Goal: Complete application form

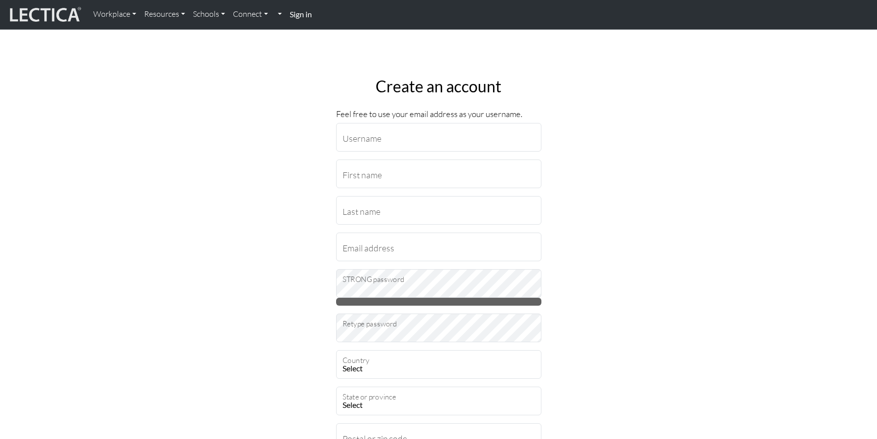
click at [436, 136] on input "Username" at bounding box center [438, 137] width 205 height 29
click at [426, 134] on input "Fabio" at bounding box center [438, 137] width 205 height 29
click at [425, 135] on input "Fabio" at bounding box center [438, 137] width 205 height 29
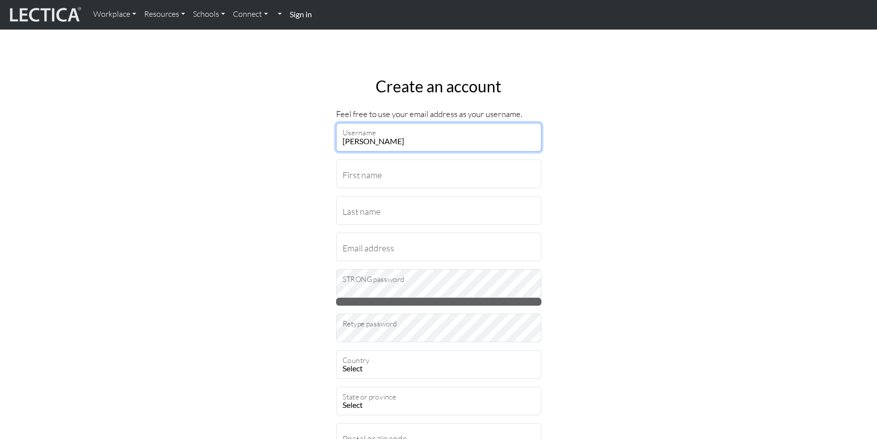
click at [425, 135] on input "Fabio" at bounding box center [438, 137] width 205 height 29
type input "FAM"
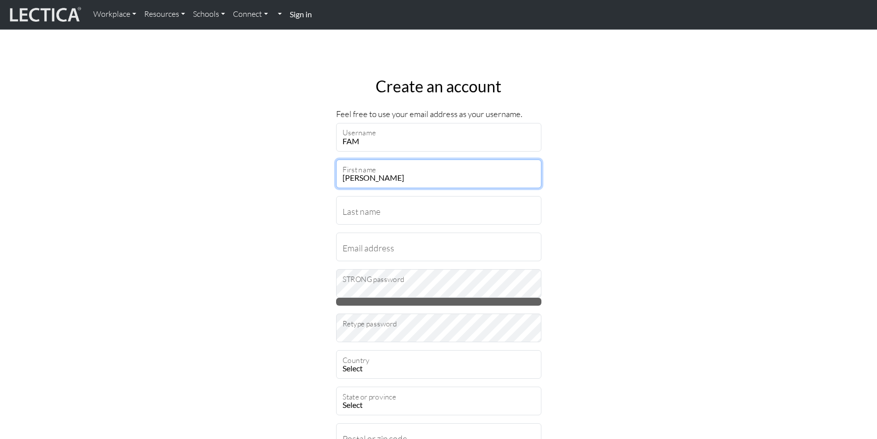
type input "Fabio"
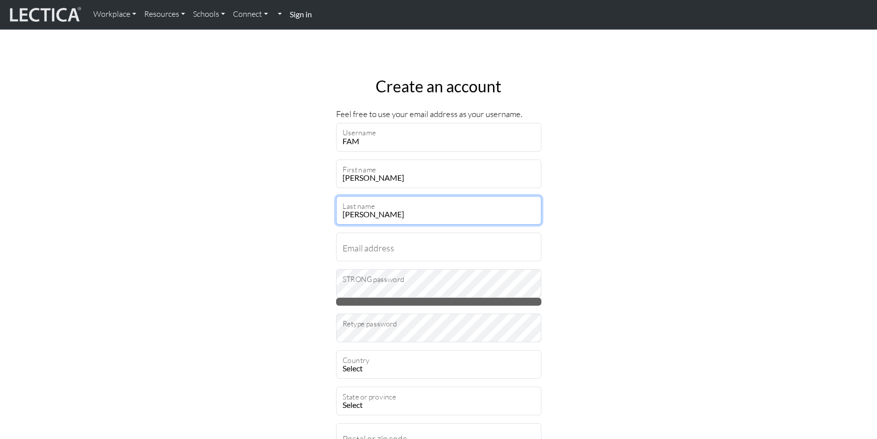
type input "Magagna"
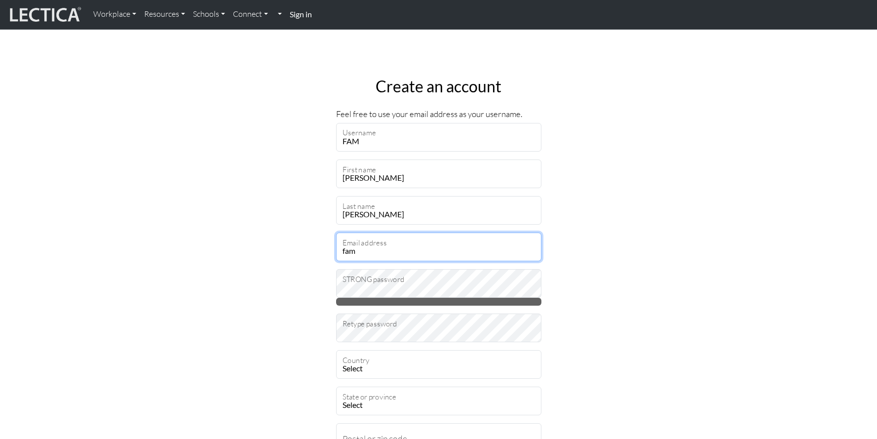
type input "famag@google.com"
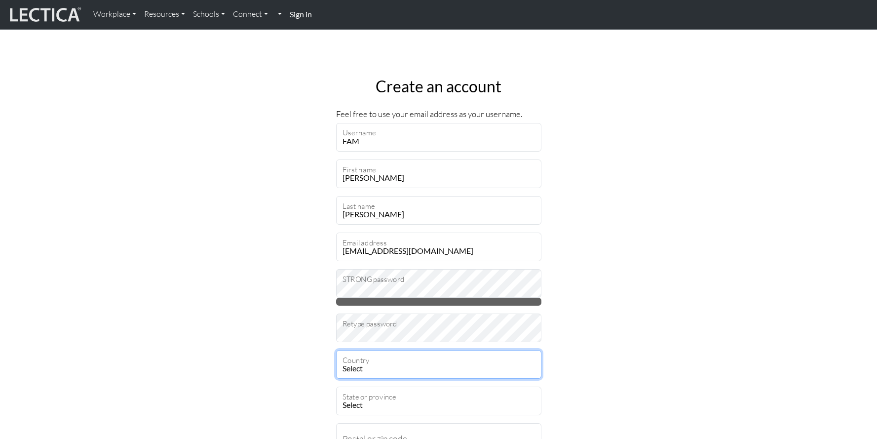
select select "217"
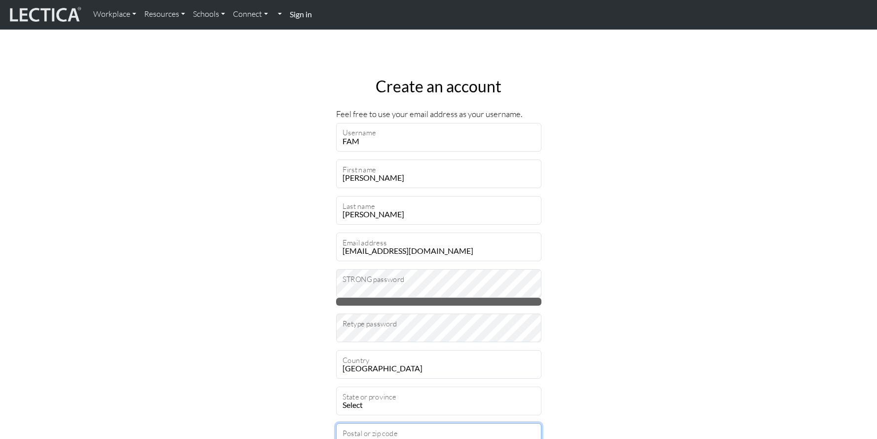
type input "8002"
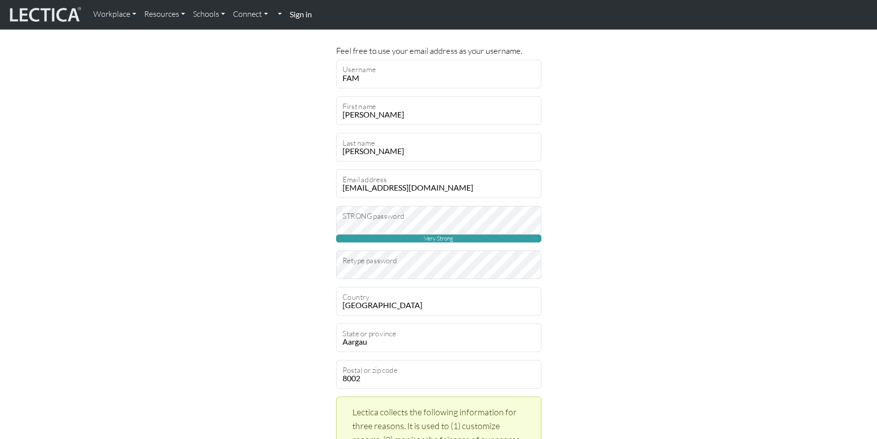
scroll to position [143, 0]
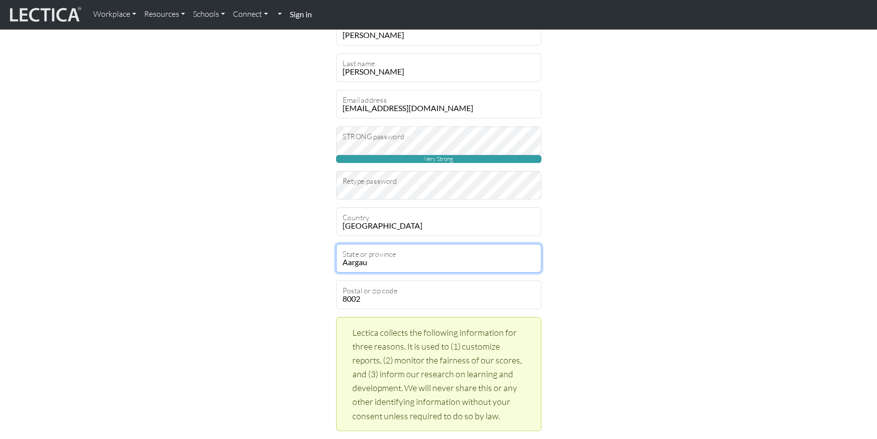
click at [380, 265] on select "Aargau Ausser-Rhoden Basel-Landschaft Basel-Stadt Bern Fribourg Geneve Glarus G…" at bounding box center [438, 258] width 205 height 29
select select "1673"
click at [336, 244] on select "Aargau Ausser-Rhoden Basel-Landschaft Basel-Stadt Bern Fribourg Geneve Glarus G…" at bounding box center [438, 258] width 205 height 29
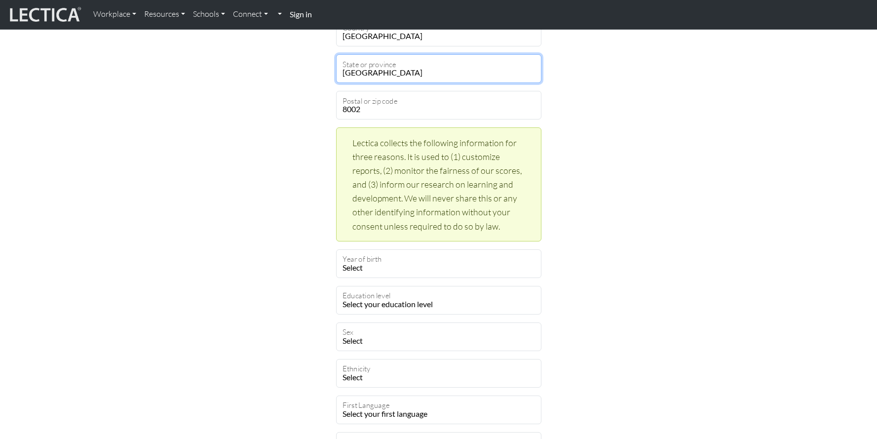
scroll to position [365, 0]
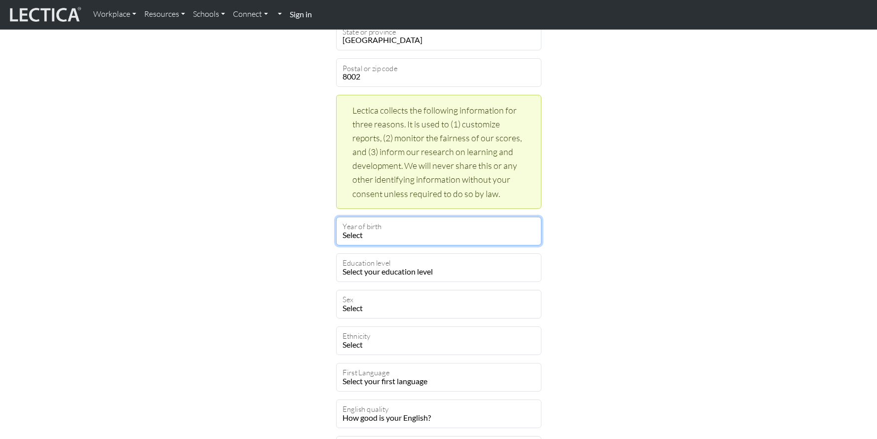
click at [436, 230] on select "Select 2025 2024 2023 2022 2021 2020 2019 2018 2017 2016 2015 2014 2013 2012 20…" at bounding box center [438, 231] width 205 height 29
select select "1984"
click at [336, 217] on select "Select 2025 2024 2023 2022 2021 2020 2019 2018 2017 2016 2015 2014 2013 2012 20…" at bounding box center [438, 231] width 205 height 29
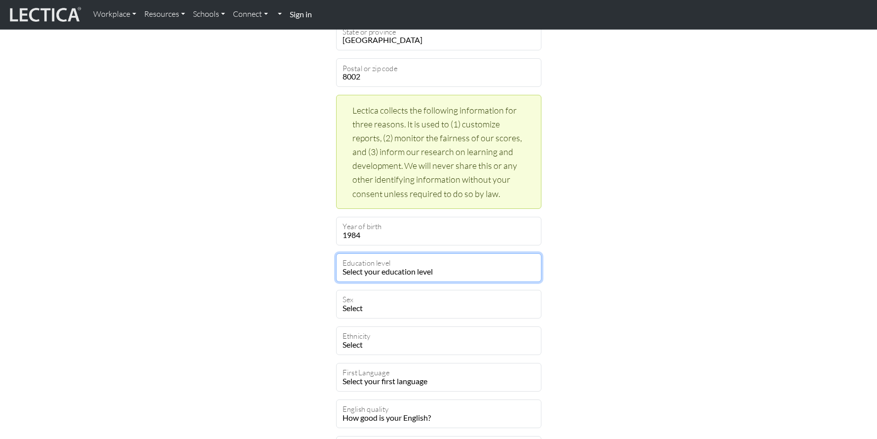
click at [417, 272] on select "Select your education level toddler pre-pre-pre-k pre-pre-k pre-k Kindergarten …" at bounding box center [438, 267] width 205 height 29
select select "27"
click at [336, 253] on select "Select your education level toddler pre-pre-pre-k pre-pre-k pre-k Kindergarten …" at bounding box center [438, 267] width 205 height 29
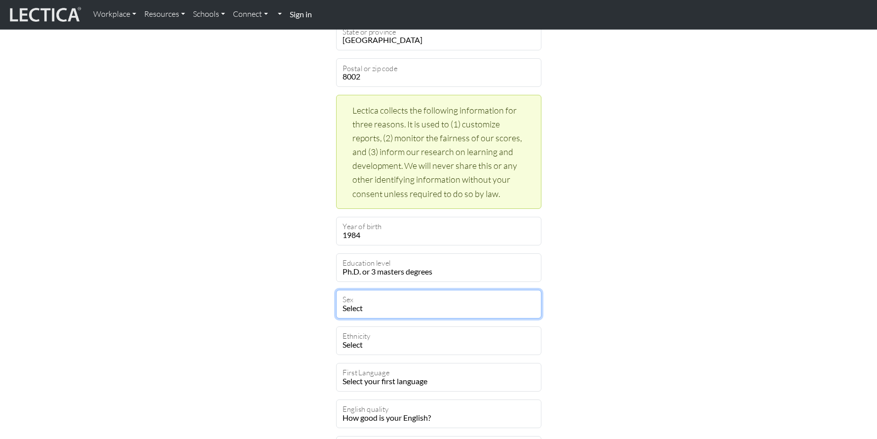
click at [417, 306] on select "Select Male Female Binary Non-binary Opt out" at bounding box center [438, 304] width 205 height 29
select select "male"
click at [336, 290] on select "Select Male Female Binary Non-binary Opt out" at bounding box center [438, 304] width 205 height 29
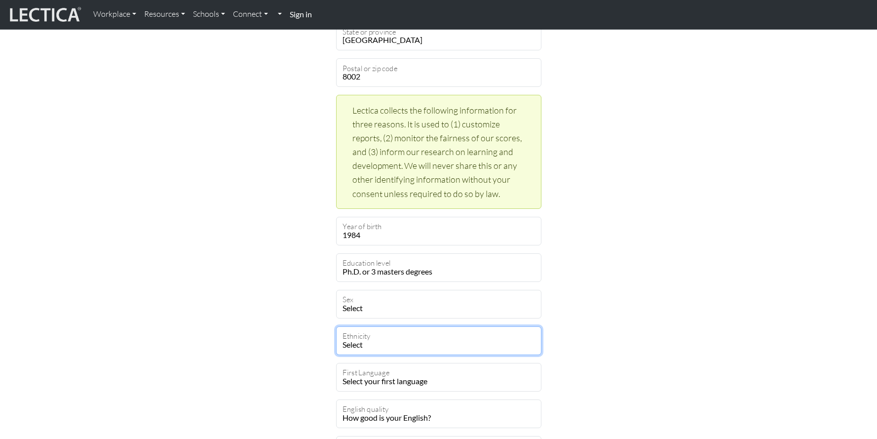
click at [409, 347] on select "Select African Asian Black Carribean Caucasian Central American Eurasian Indian…" at bounding box center [438, 340] width 205 height 29
select select "101"
click at [336, 326] on select "Select African Asian Black Carribean Caucasian Central American Eurasian Indian…" at bounding box center [438, 340] width 205 height 29
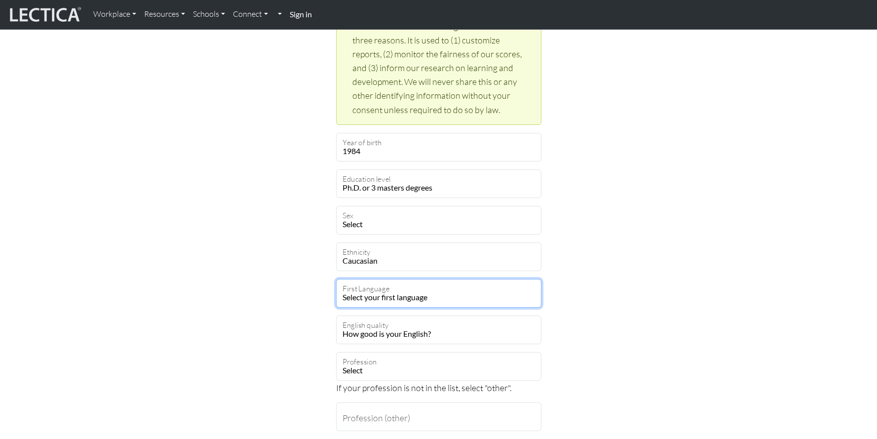
click at [458, 296] on select "Select your first language Abkhazian Achinese Acoli Adangme Adyghe Afar Afrihil…" at bounding box center [438, 293] width 205 height 29
select select "1901"
click at [336, 279] on select "Select your first language Abkhazian Achinese Acoli Adangme Adyghe Afar Afrihil…" at bounding box center [438, 293] width 205 height 29
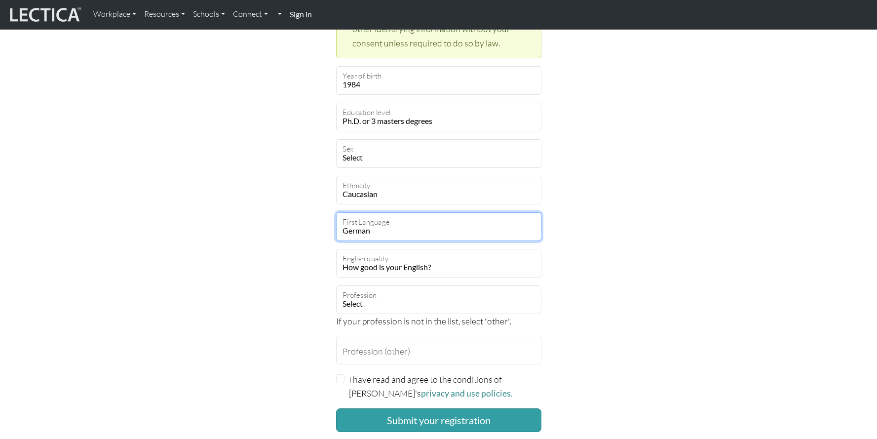
scroll to position [515, 0]
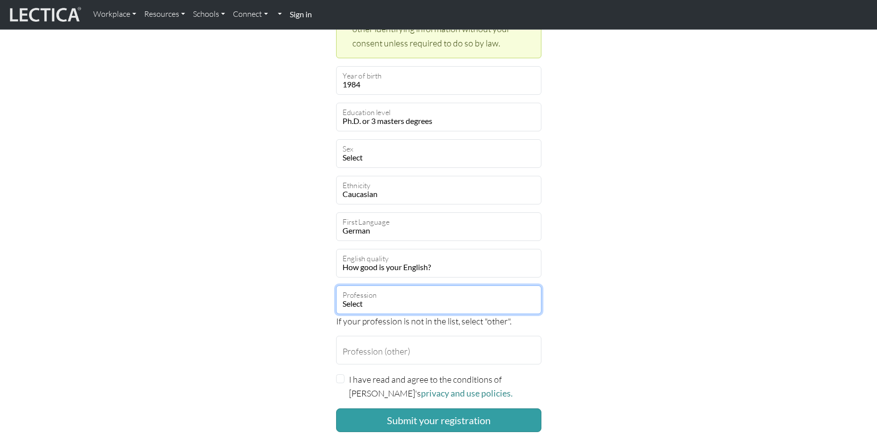
click at [427, 305] on select "Select academic accounting/finance administration arts: performing arts: visual…" at bounding box center [438, 299] width 205 height 29
select select "1"
click at [336, 285] on select "Select academic accounting/finance administration arts: performing arts: visual…" at bounding box center [438, 299] width 205 height 29
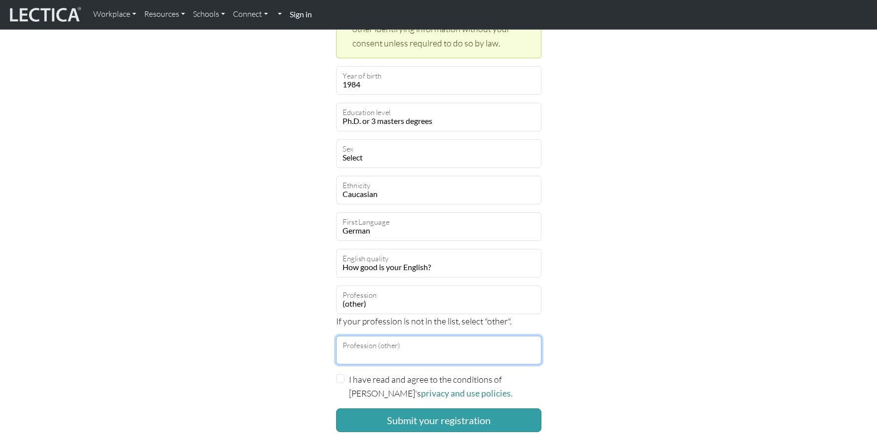
click at [423, 350] on input "Profession (other)" at bounding box center [438, 350] width 205 height 29
type input "Product Manager"
click at [339, 379] on input "I have read and agree to the conditions of Lectica's privacy and use policies." at bounding box center [340, 378] width 9 height 9
checkbox input "true"
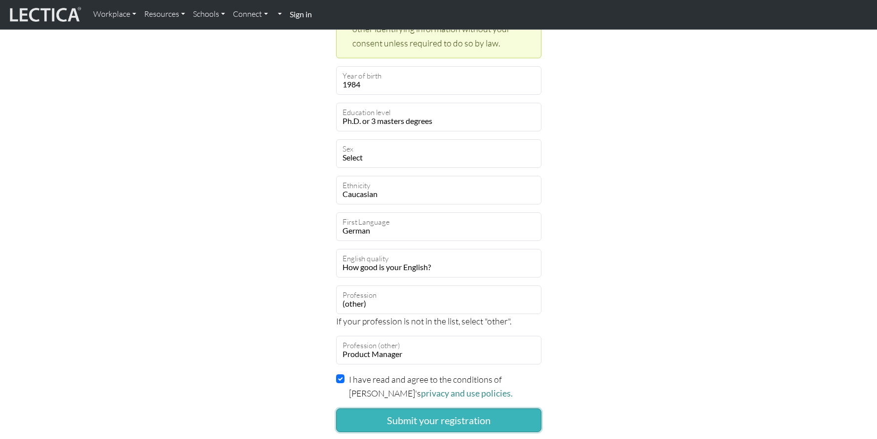
click at [387, 418] on button "Submit your registration" at bounding box center [438, 420] width 205 height 24
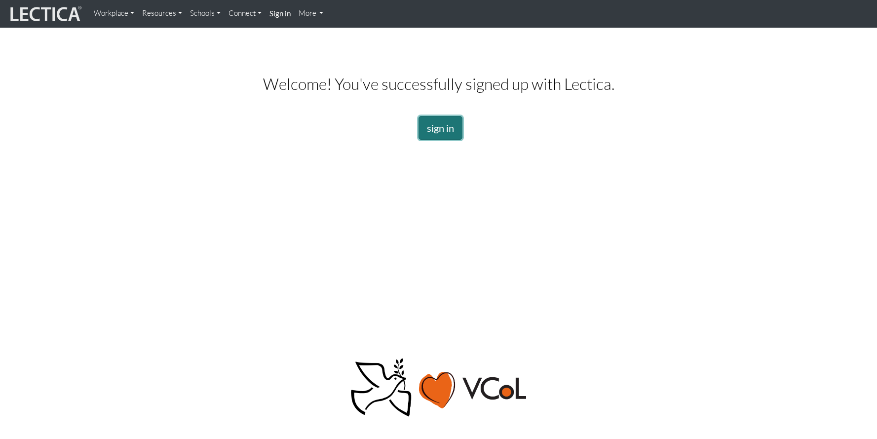
click at [441, 131] on link "sign in" at bounding box center [440, 128] width 44 height 24
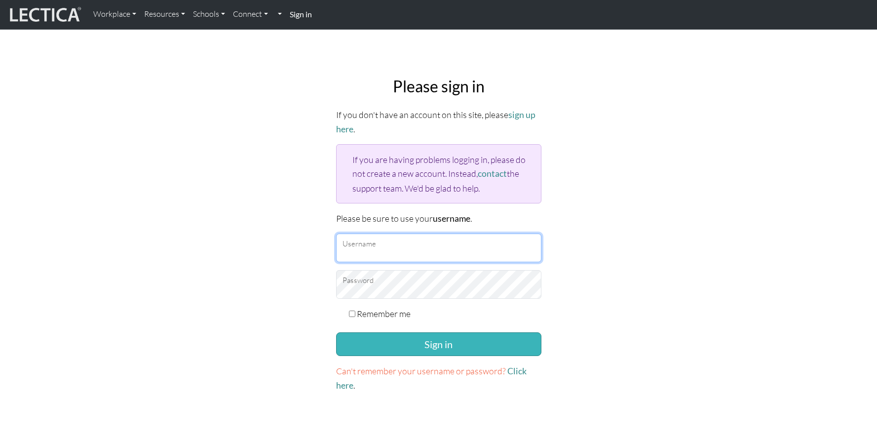
type input "FAM"
click at [454, 344] on button "Sign in" at bounding box center [438, 344] width 205 height 24
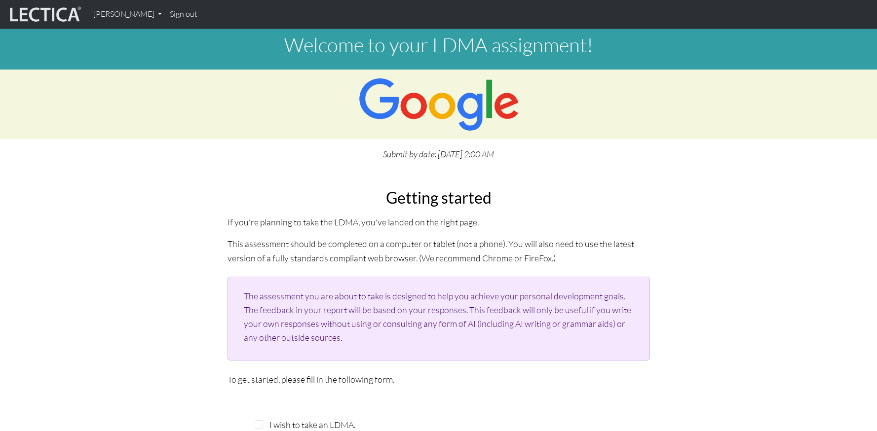
scroll to position [98, 0]
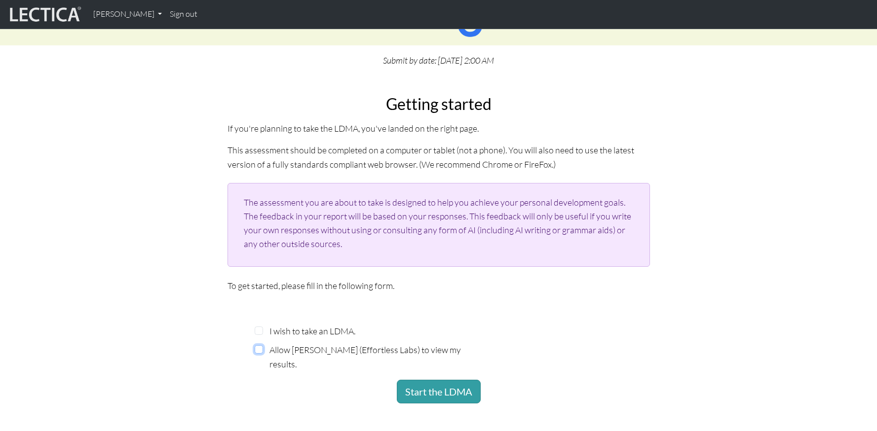
click at [256, 350] on input "Allow [PERSON_NAME] (Effortless Labs) to view my results." at bounding box center [259, 349] width 9 height 9
checkbox input "true"
click at [259, 333] on input "I wish to take an LDMA." at bounding box center [259, 331] width 9 height 9
checkbox input "true"
click at [446, 394] on button "Start the LDMA" at bounding box center [439, 392] width 84 height 24
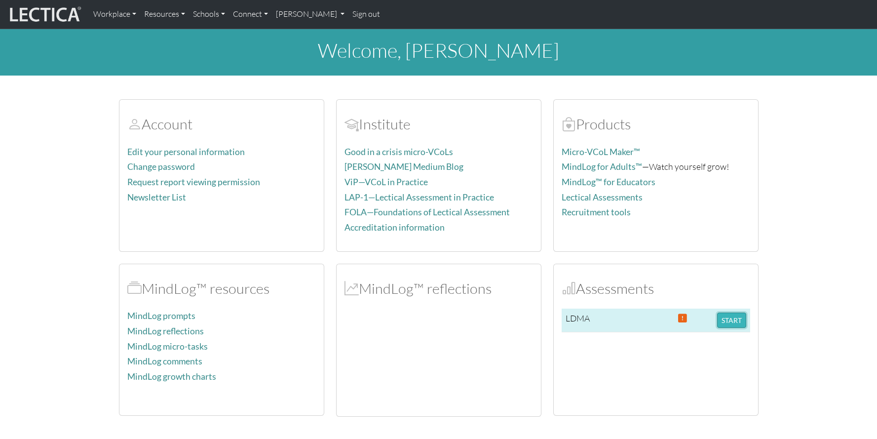
click at [733, 318] on button "START" at bounding box center [731, 319] width 29 height 15
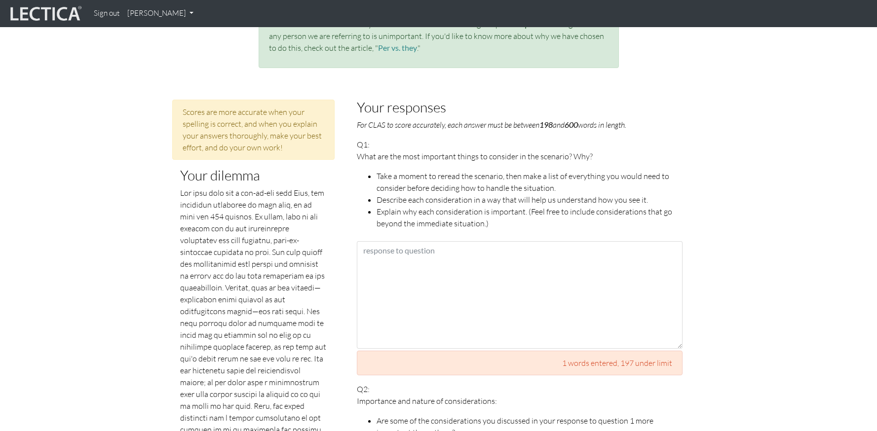
scroll to position [341, 0]
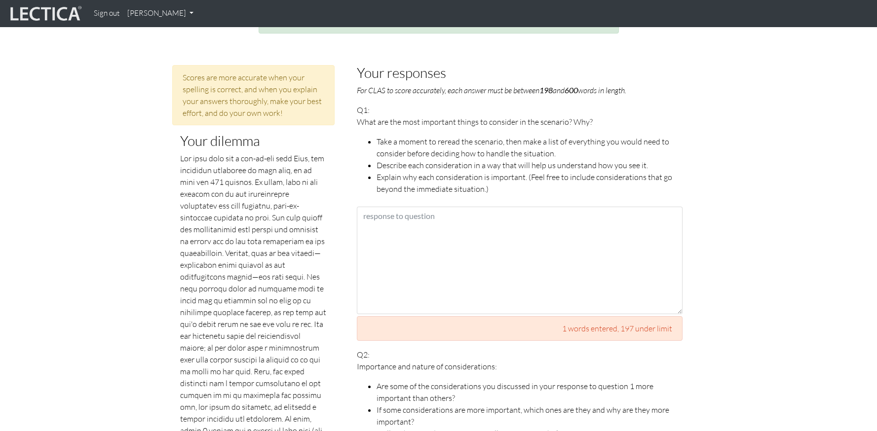
scroll to position [461, 0]
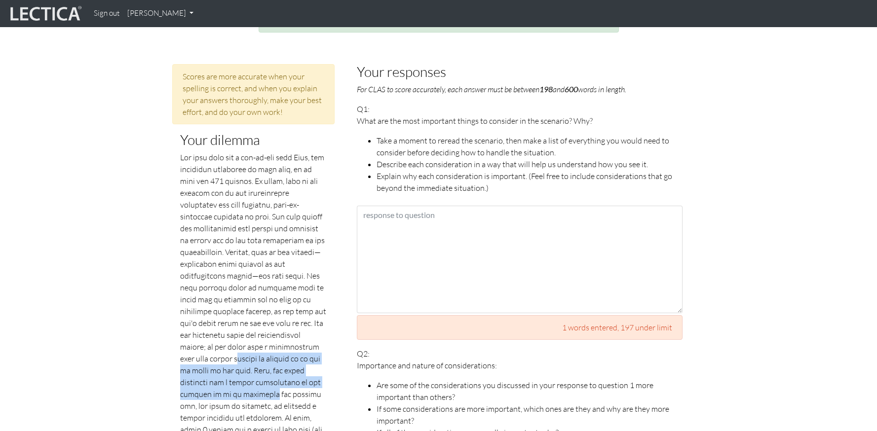
drag, startPoint x: 206, startPoint y: 347, endPoint x: 211, endPoint y: 378, distance: 32.0
click at [211, 378] on p at bounding box center [253, 305] width 147 height 308
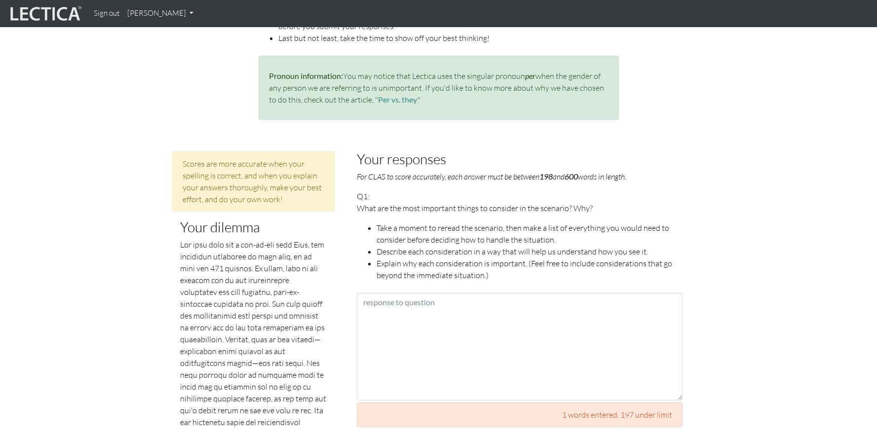
scroll to position [378, 0]
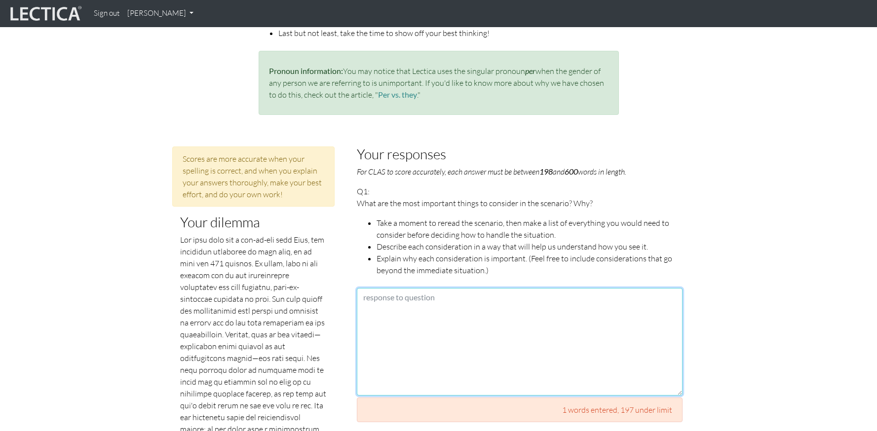
click at [432, 305] on textarea at bounding box center [520, 342] width 326 height 108
